Goal: Obtain resource: Download file/media

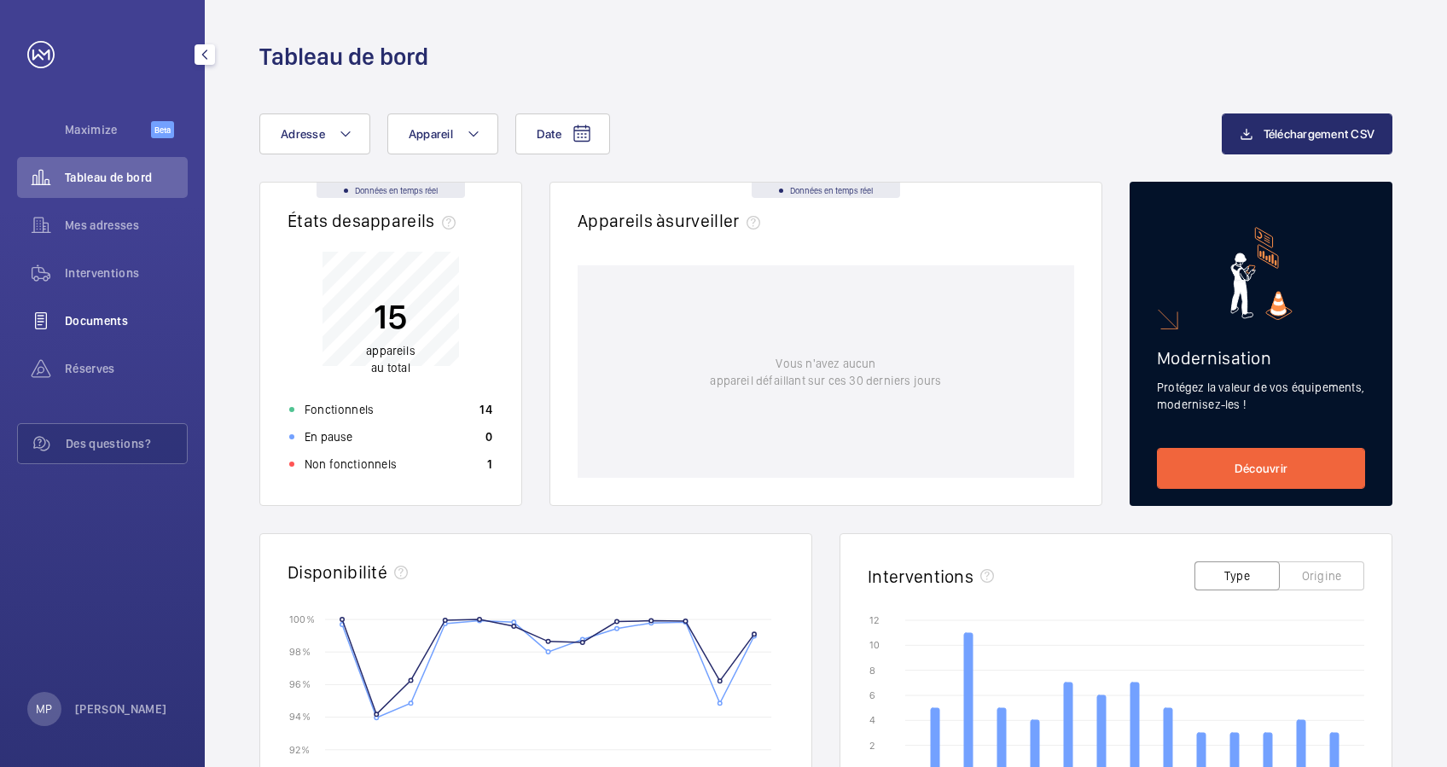
click at [82, 312] on span "Documents" at bounding box center [126, 320] width 123 height 17
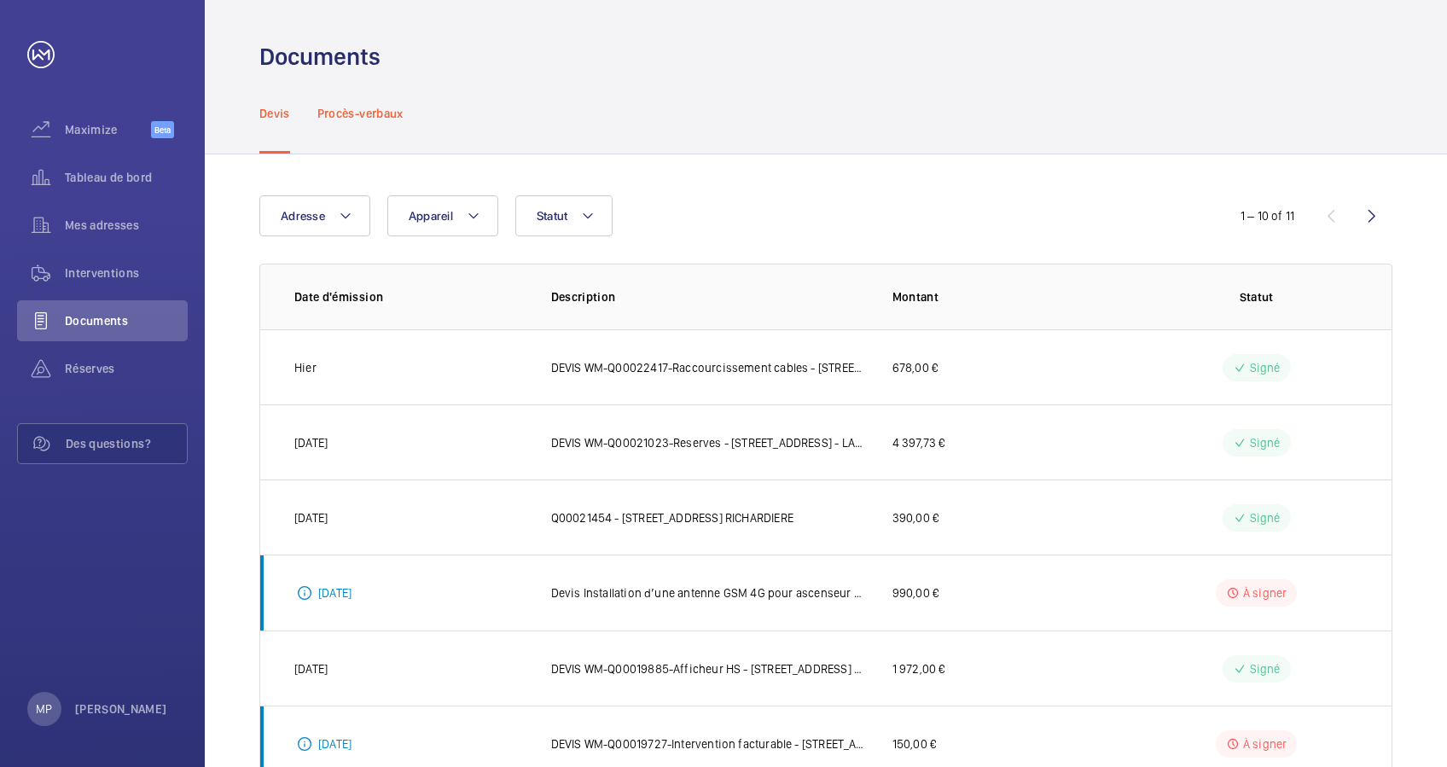
click at [363, 118] on p "Procès-verbaux" at bounding box center [360, 113] width 86 height 17
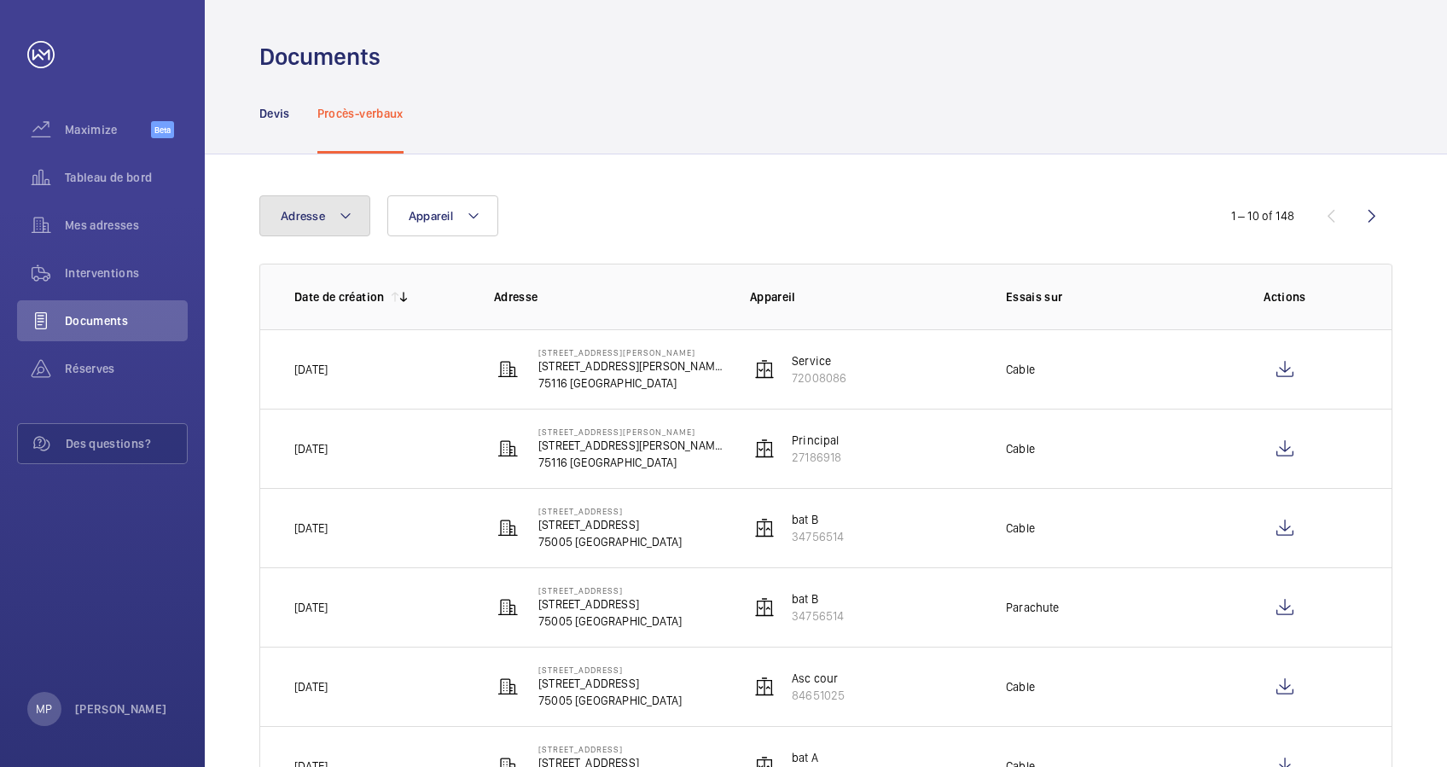
click at [339, 207] on mat-icon at bounding box center [346, 216] width 14 height 20
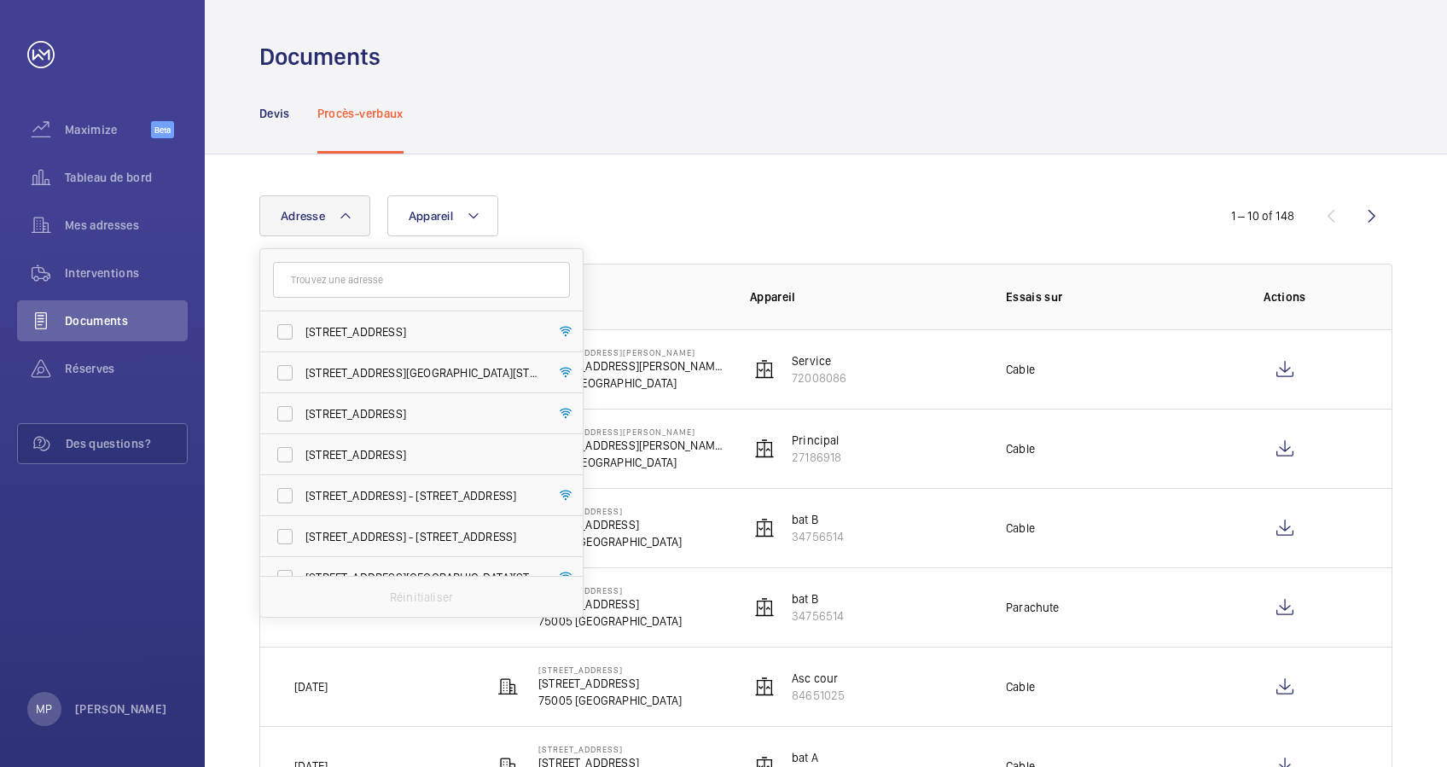
click at [358, 281] on input "text" at bounding box center [421, 280] width 297 height 36
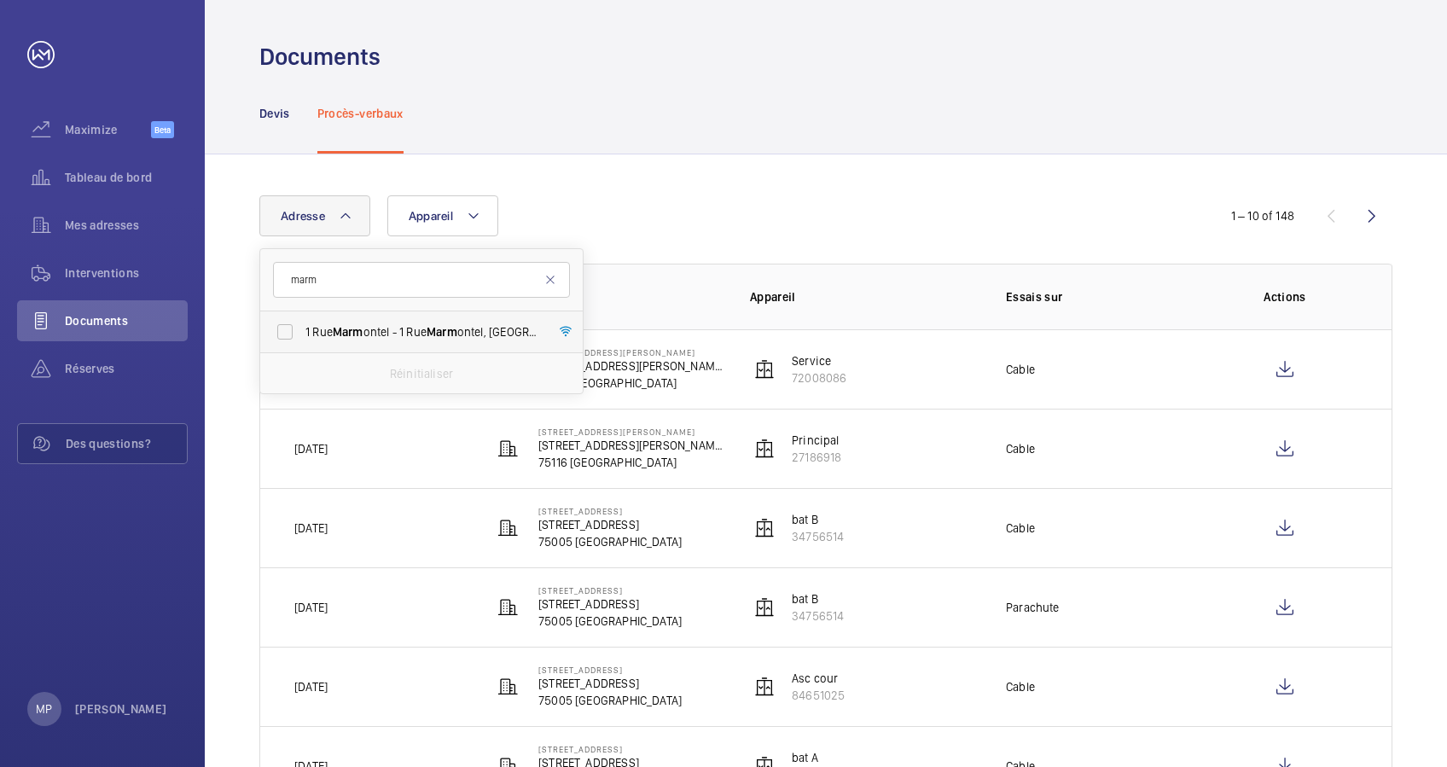
type input "marm"
click at [306, 344] on label "[STREET_ADDRESS] ontel - [STREET_ADDRESS]" at bounding box center [408, 331] width 297 height 41
click at [302, 344] on input "[STREET_ADDRESS] ontel - [STREET_ADDRESS]" at bounding box center [285, 332] width 34 height 34
checkbox input "true"
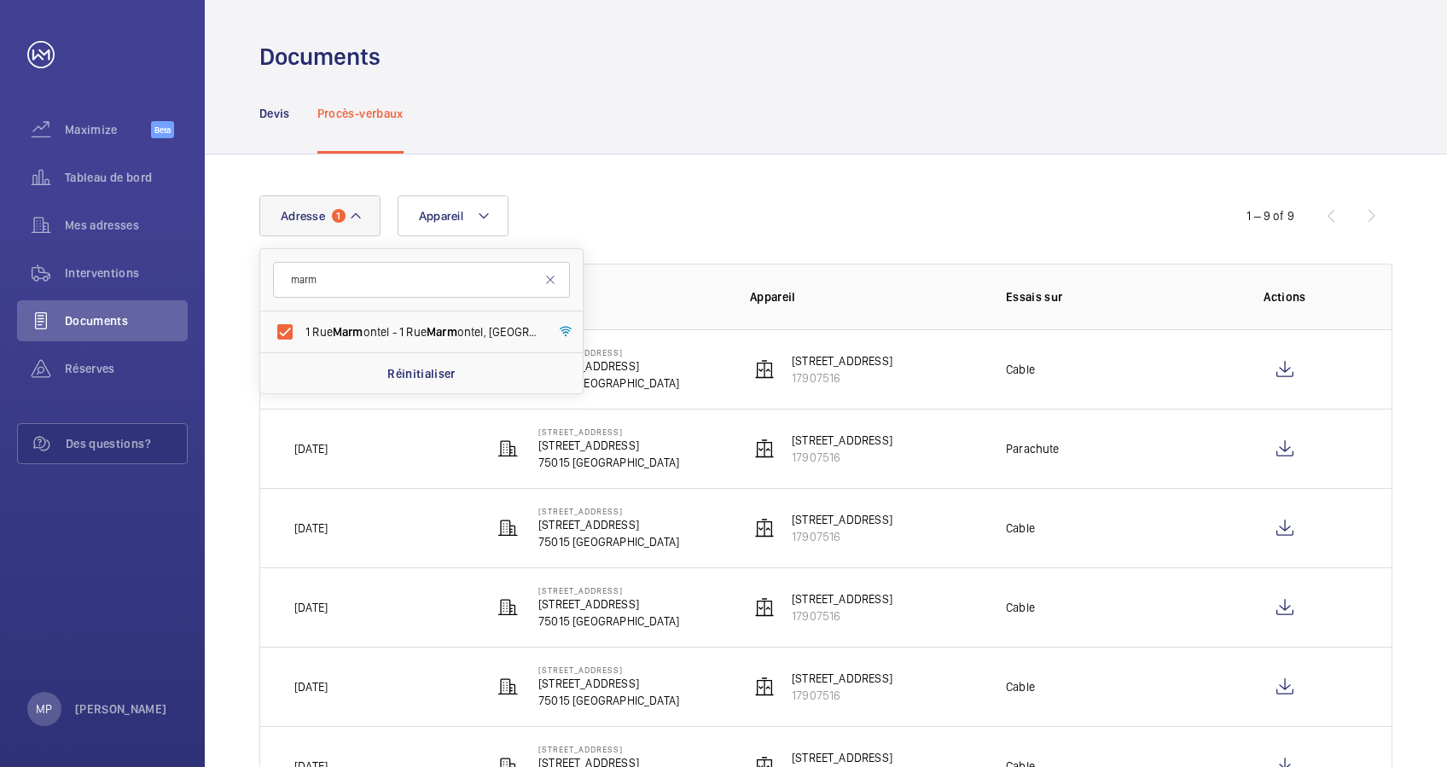
click at [729, 153] on div "Devis Procès-verbaux" at bounding box center [825, 113] width 1133 height 81
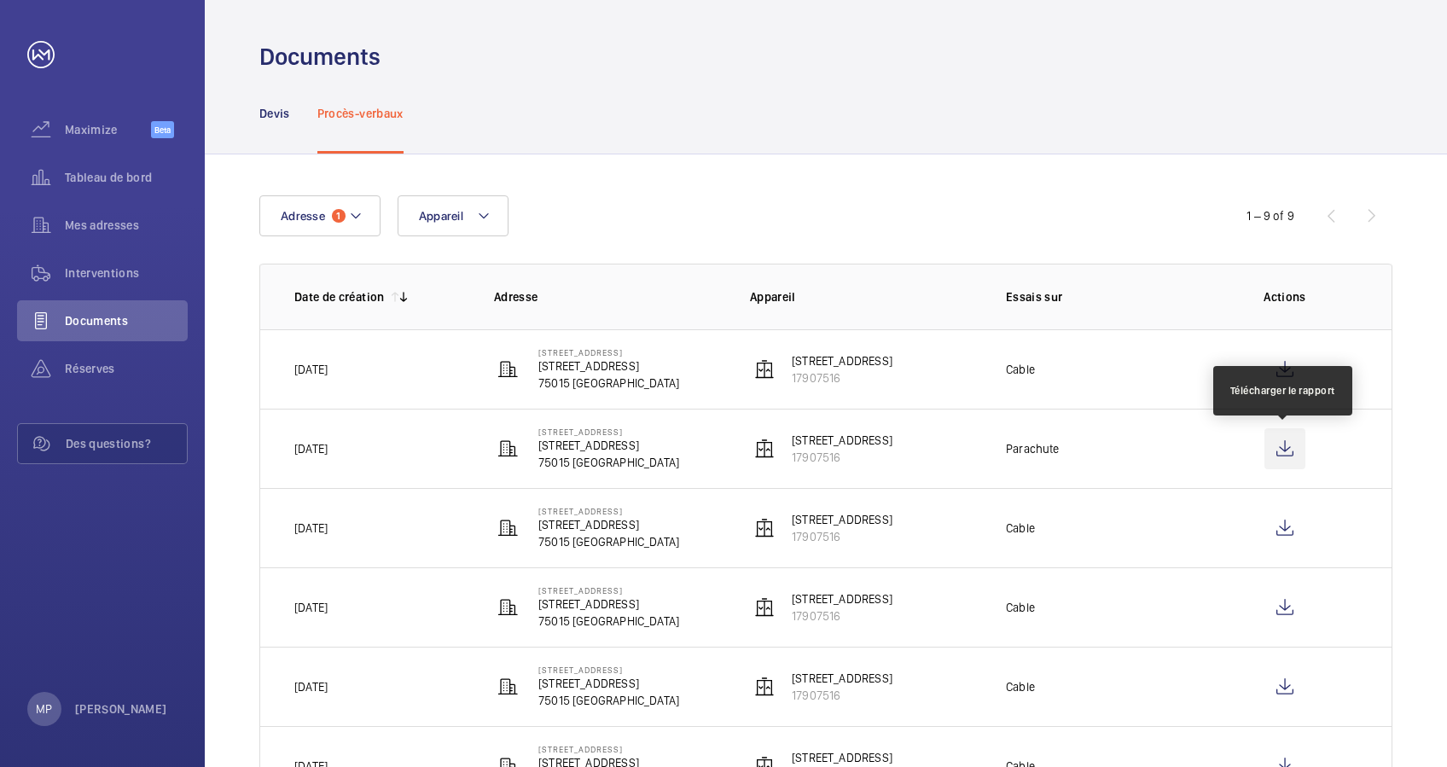
click at [1277, 439] on wm-front-icon-button at bounding box center [1285, 448] width 41 height 41
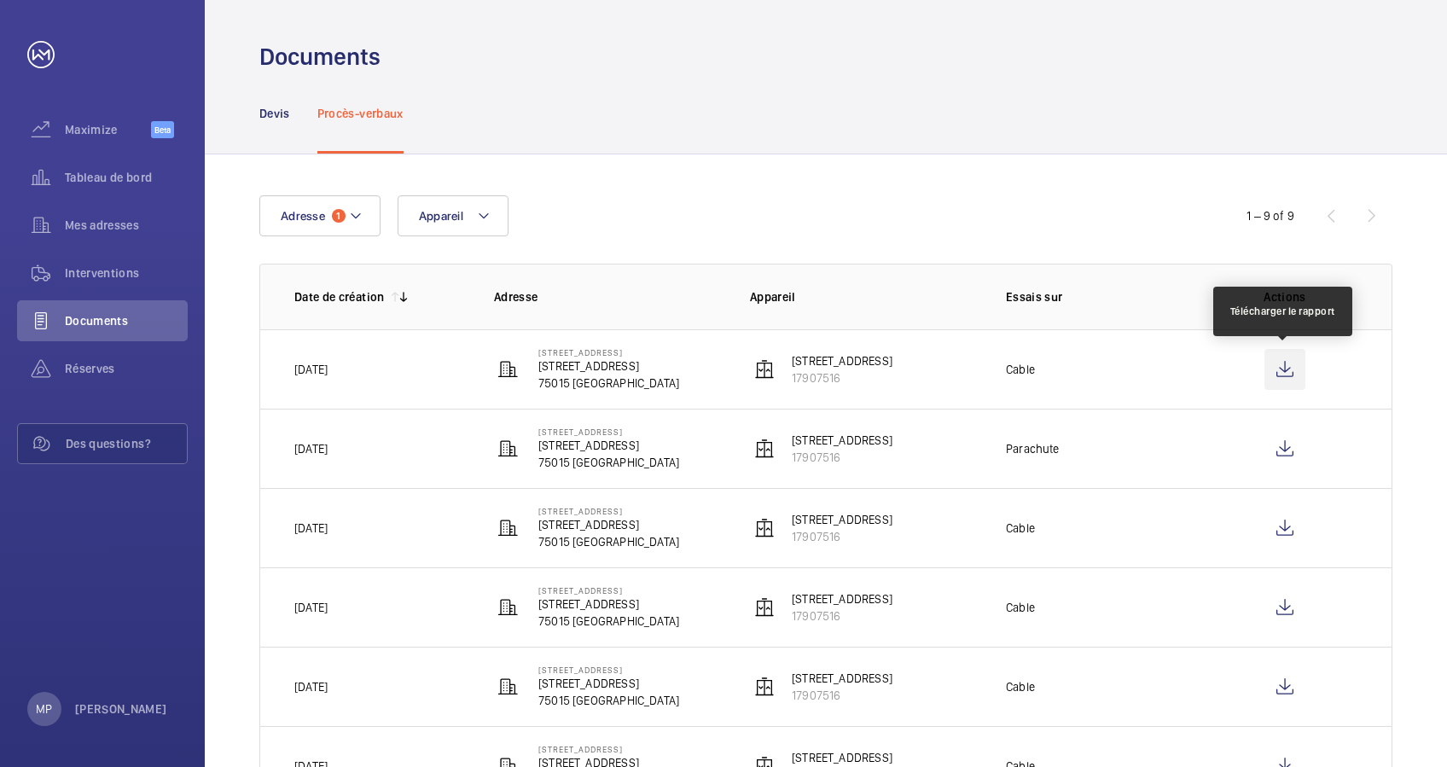
click at [1285, 366] on wm-front-icon-button at bounding box center [1285, 369] width 41 height 41
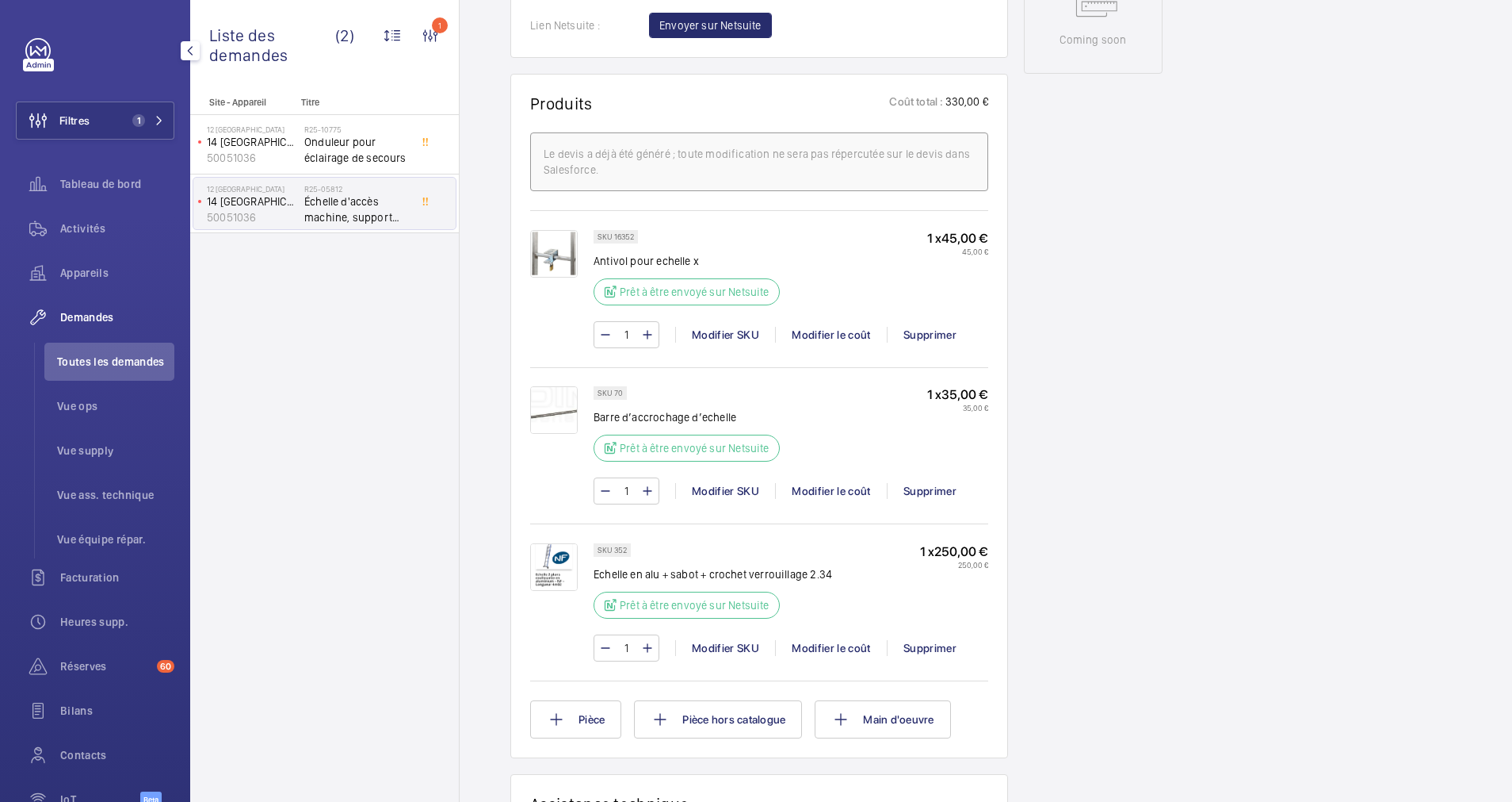
scroll to position [874, 0]
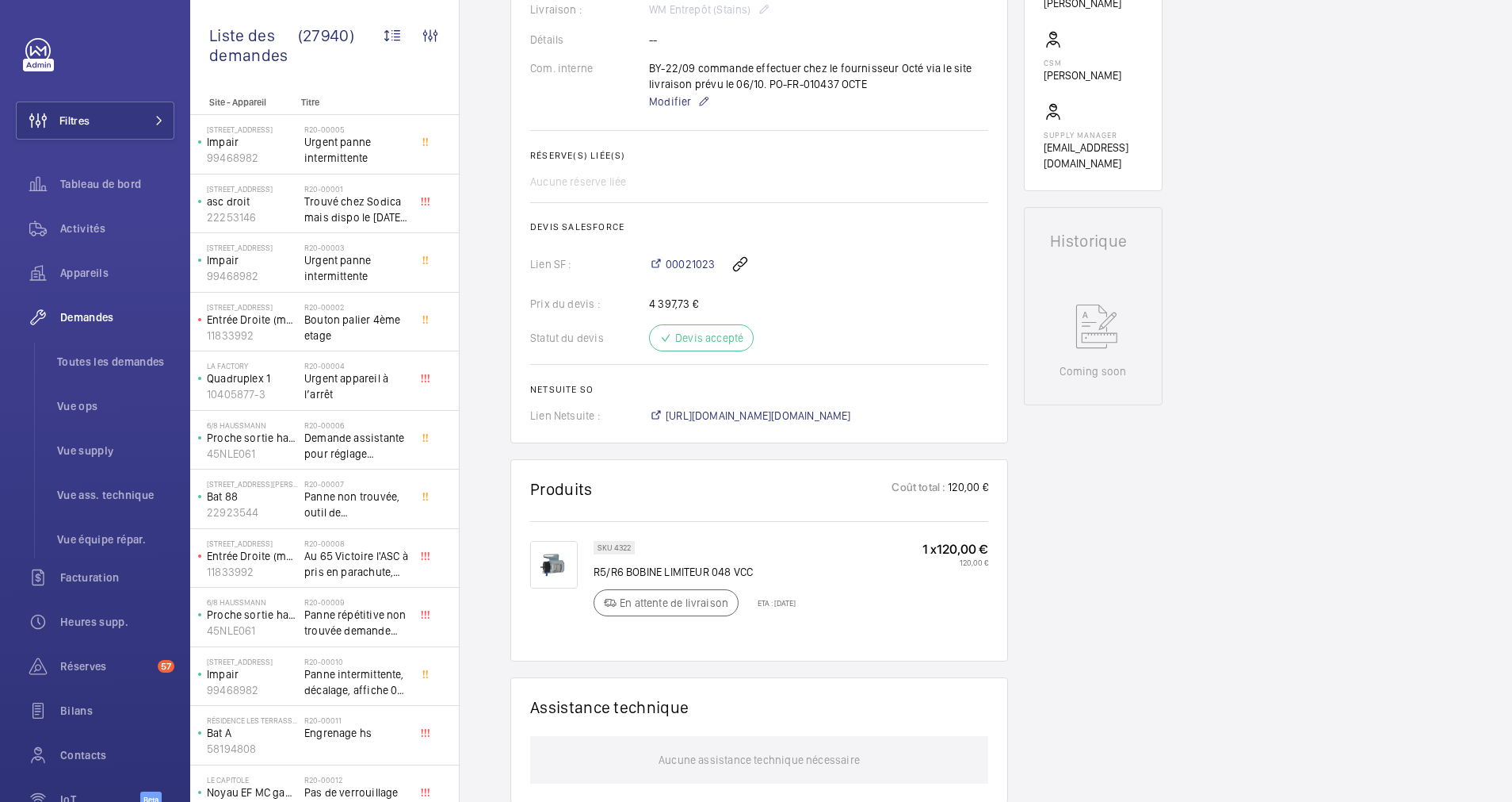
scroll to position [494, 0]
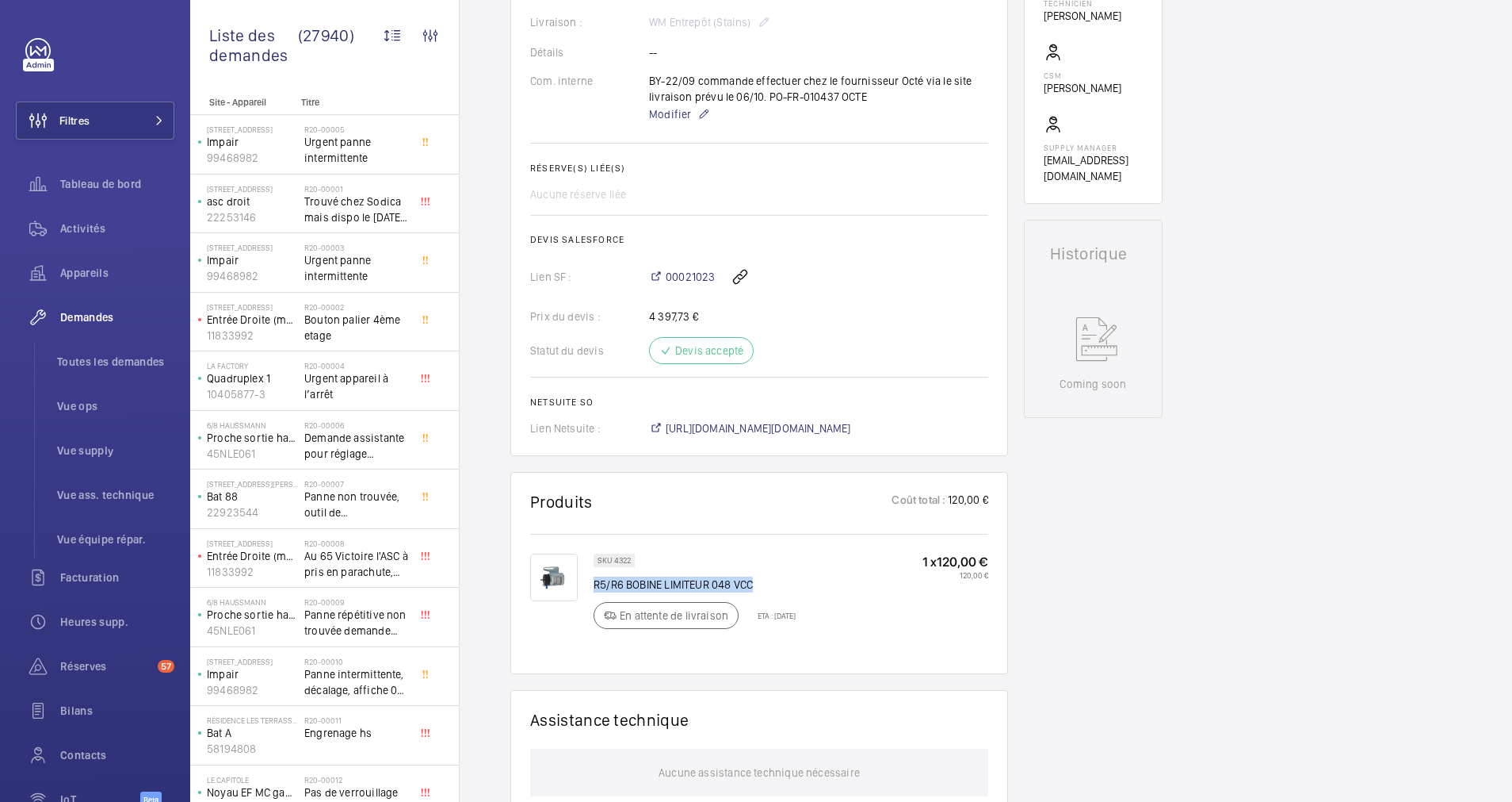
drag, startPoint x: 755, startPoint y: 582, endPoint x: 595, endPoint y: 586, distance: 160.0
click at [595, 586] on p "R5/R6 BOBINE LIMITEUR 048 VCC" at bounding box center [695, 584] width 202 height 16
drag, startPoint x: 595, startPoint y: 586, endPoint x: 614, endPoint y: 578, distance: 20.6
copy p "R5/R6 BOBINE LIMITEUR 048 VCC"
